Goal: Information Seeking & Learning: Check status

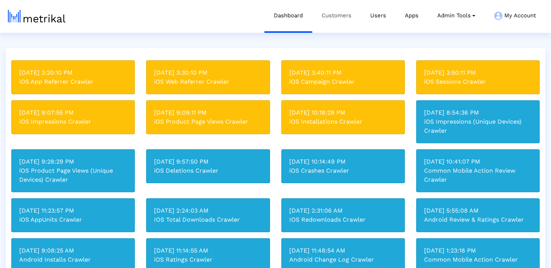
click at [336, 12] on link "Customers" at bounding box center [336, 15] width 49 height 31
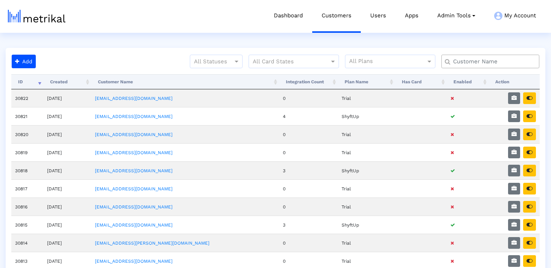
click at [466, 64] on input "text" at bounding box center [492, 62] width 89 height 8
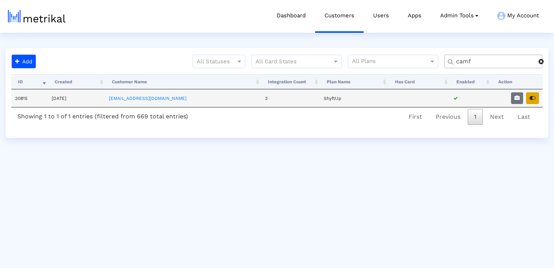
type input "camf"
click at [532, 97] on icon "button" at bounding box center [532, 97] width 6 height 5
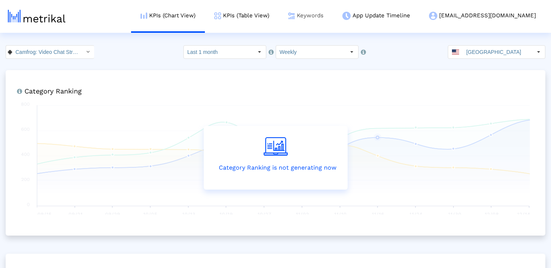
click at [333, 15] on link "Keywords" at bounding box center [306, 15] width 54 height 31
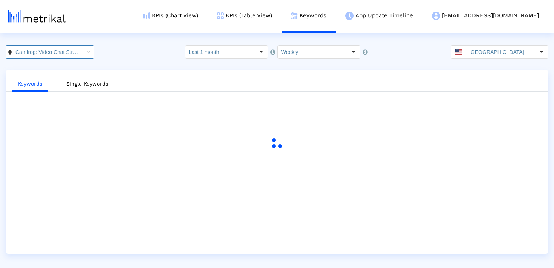
click at [41, 53] on input "Camfrog: Video Chat Strangers < [DOMAIN_NAME] >" at bounding box center [46, 52] width 68 height 13
click at [152, 64] on crea-index "Camfrog: Video Chat Strangers < [DOMAIN_NAME] > Select how far back from [DATE]…" at bounding box center [277, 149] width 554 height 208
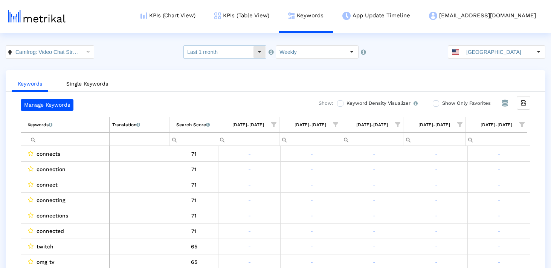
click at [238, 47] on input "Last 1 month" at bounding box center [218, 52] width 69 height 13
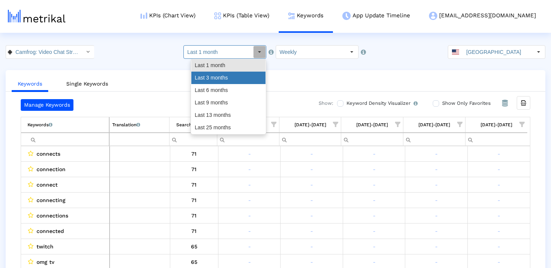
click at [230, 80] on div "Last 3 months" at bounding box center [228, 78] width 74 height 12
type input "Last 3 months"
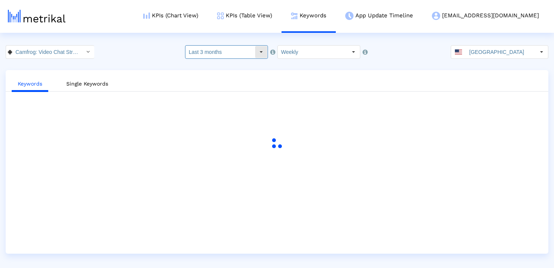
click at [242, 54] on input "Last 3 months" at bounding box center [219, 52] width 69 height 13
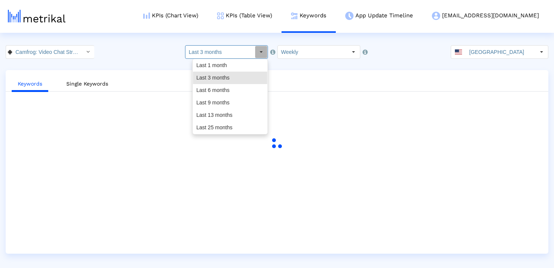
click at [138, 46] on div "Camfrog: Video Chat Strangers < [DOMAIN_NAME] > Pull down to refresh... Release…" at bounding box center [277, 52] width 554 height 14
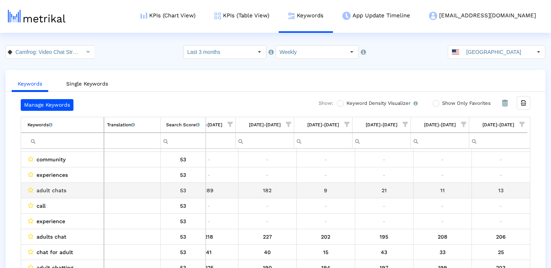
scroll to position [979, 438]
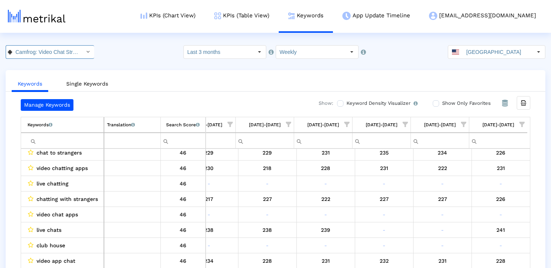
click at [73, 50] on div "Camfrog: Video Chat Strangers < [DOMAIN_NAME] >" at bounding box center [43, 52] width 75 height 13
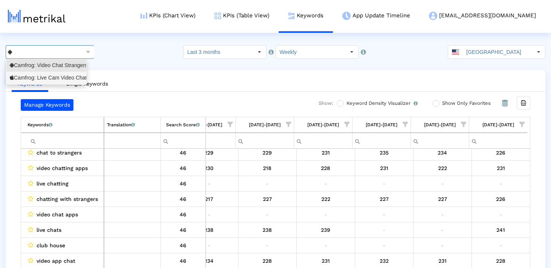
click at [71, 74] on div "Camfrog: Live Cam Video Chat <694578768>" at bounding box center [46, 78] width 80 height 12
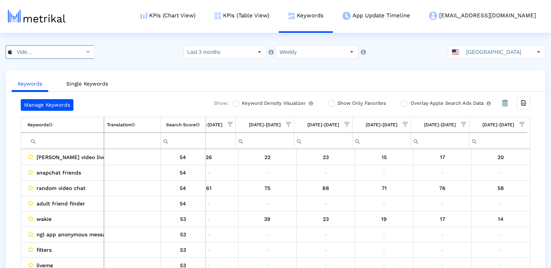
scroll to position [5, 0]
